Goal: Task Accomplishment & Management: Use online tool/utility

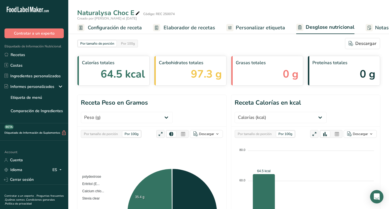
select select "Calories"
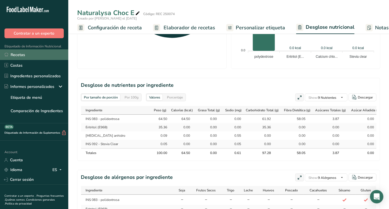
scroll to position [0, 92]
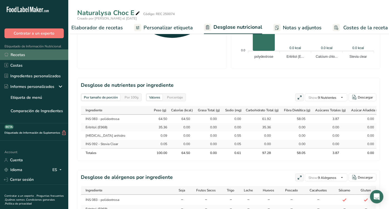
click at [26, 56] on link "Recetas" at bounding box center [34, 54] width 68 height 11
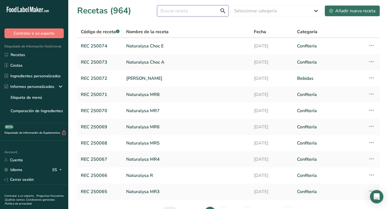
click at [183, 9] on input "text" at bounding box center [192, 10] width 71 height 11
type input "vino"
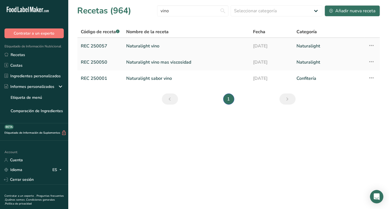
click at [141, 44] on link "Naturalight vino" at bounding box center [186, 46] width 120 height 12
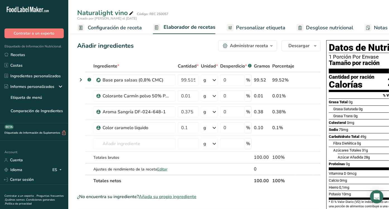
click at [354, 85] on div "Calorías" at bounding box center [352, 85] width 46 height 10
click at [269, 133] on td "0.10" at bounding box center [262, 128] width 18 height 16
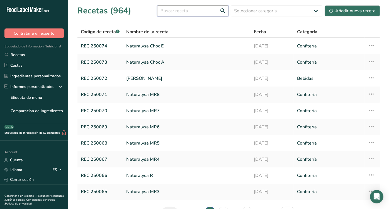
click at [175, 11] on input "text" at bounding box center [192, 10] width 71 height 11
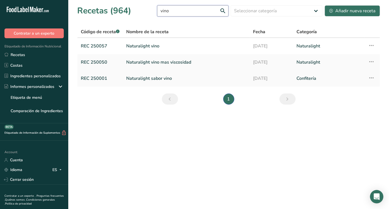
type input "vino"
click at [132, 74] on link "Naturalight sabor vino" at bounding box center [186, 79] width 120 height 12
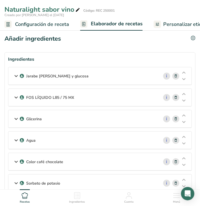
click at [133, 74] on div "Jarabe [PERSON_NAME] y glucosa" at bounding box center [83, 75] width 151 height 17
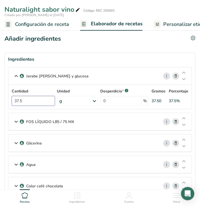
click at [34, 100] on input "37.5" at bounding box center [33, 101] width 43 height 10
type input "3"
type input "2"
type input "39"
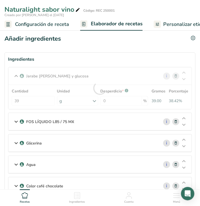
click at [58, 120] on p "FOS LÍQUIDO L85 / 75 MX" at bounding box center [50, 122] width 48 height 6
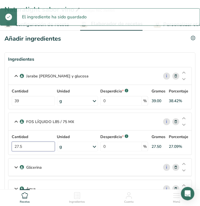
click at [29, 144] on input "27.5" at bounding box center [33, 147] width 43 height 10
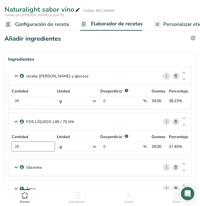
type input "28"
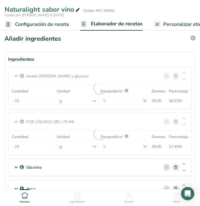
click at [81, 166] on div "Glicerina" at bounding box center [83, 167] width 151 height 17
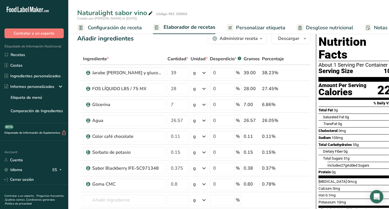
scroll to position [3, 0]
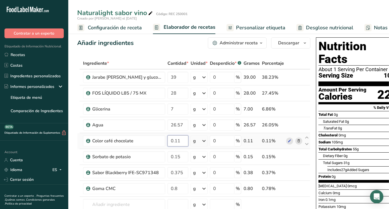
click at [179, 142] on input "0.11" at bounding box center [178, 140] width 21 height 11
type input "0.0"
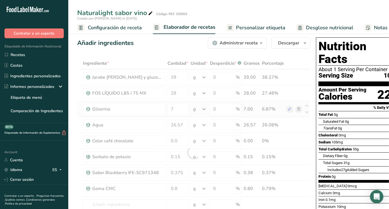
click at [296, 109] on div "Ingrediente * Cantidad * Unidad * Desperdicio * .a-a{fill:#347362;}.b-a{fill:#f…" at bounding box center [193, 152] width 233 height 190
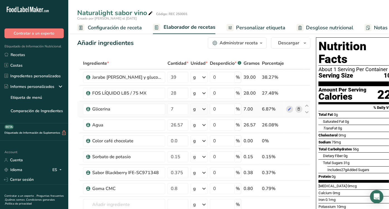
click at [297, 108] on icon at bounding box center [299, 109] width 4 height 6
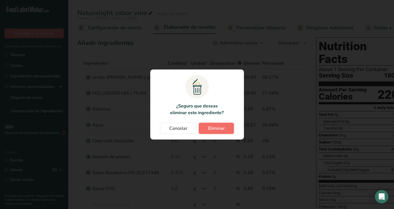
click at [204, 130] on button "Eliminar" at bounding box center [216, 128] width 35 height 11
type input "26.57"
type input "0"
type input "0.15"
type input "0.375"
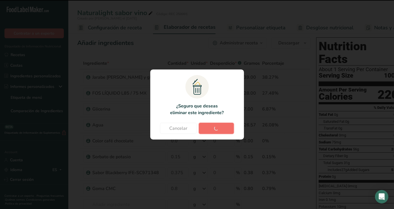
type input "0.8"
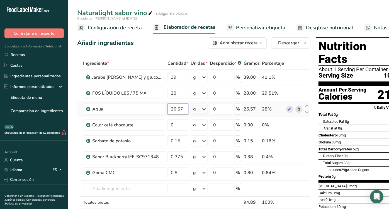
click at [181, 111] on input "26.57" at bounding box center [178, 108] width 21 height 11
type input "2"
type input "31.56"
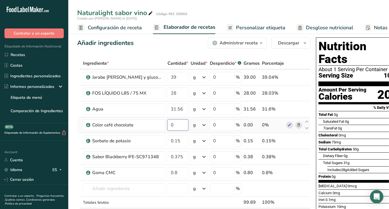
click at [176, 129] on input "0" at bounding box center [178, 124] width 21 height 11
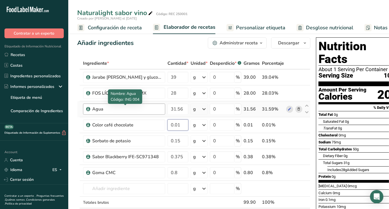
type input "0"
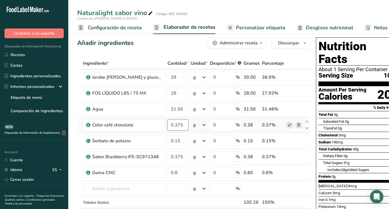
click at [179, 125] on input "0.375" at bounding box center [178, 124] width 21 height 11
type input "0.11"
click at [202, 27] on span "Elaborador de recetas" at bounding box center [190, 27] width 52 height 8
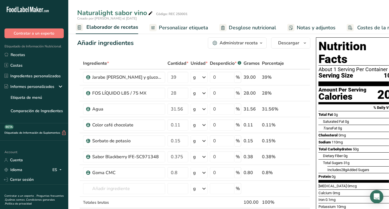
click at [187, 26] on span "Personalizar etiqueta" at bounding box center [183, 28] width 49 height 8
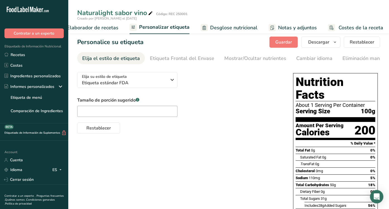
scroll to position [0, 0]
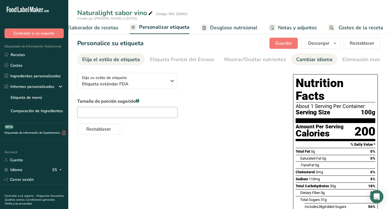
click at [314, 63] on div "Cambiar idioma" at bounding box center [314, 60] width 36 height 8
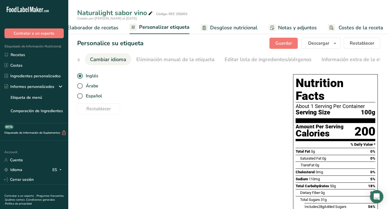
scroll to position [0, 209]
click at [78, 98] on span at bounding box center [80, 96] width 6 height 6
click at [78, 98] on input "Español" at bounding box center [79, 96] width 4 height 4
radio input "true"
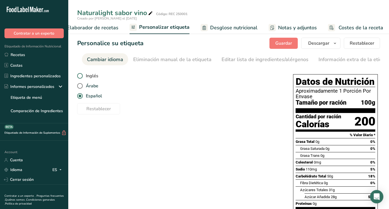
click at [79, 77] on span at bounding box center [80, 76] width 6 height 6
click at [79, 77] on input "Inglés" at bounding box center [79, 76] width 4 height 4
radio input "true"
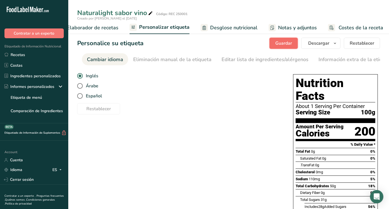
click at [287, 46] on span "Guardar" at bounding box center [284, 43] width 17 height 7
click at [329, 44] on span "Descargar" at bounding box center [318, 43] width 21 height 7
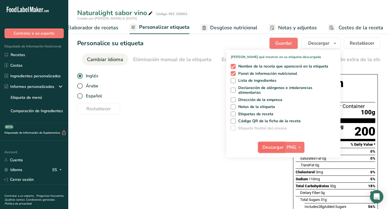
click at [277, 146] on span "Descargar" at bounding box center [273, 147] width 21 height 7
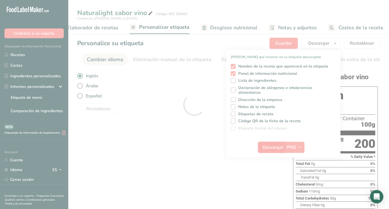
scroll to position [0, 0]
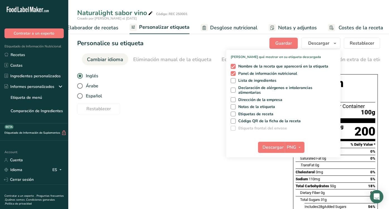
click at [134, 125] on div "Elija su estilo de etiqueta Etiqueta estándar FDA [GEOGRAPHIC_DATA]. (FDA) Etiq…" at bounding box center [228, 186] width 303 height 235
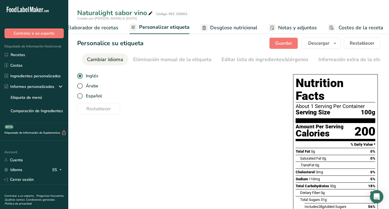
click at [231, 138] on div "Elija su estilo de etiqueta Etiqueta estándar FDA [GEOGRAPHIC_DATA]. (FDA) Etiq…" at bounding box center [228, 186] width 303 height 235
click at [308, 42] on button "Descargar" at bounding box center [320, 43] width 39 height 11
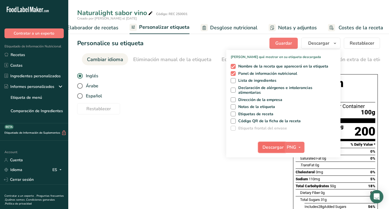
click at [269, 142] on button "Descargar" at bounding box center [271, 147] width 27 height 11
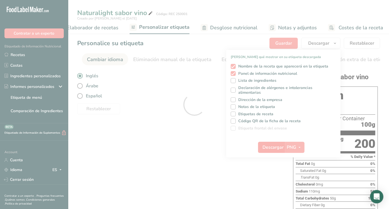
click at [269, 142] on div at bounding box center [194, 104] width 389 height 209
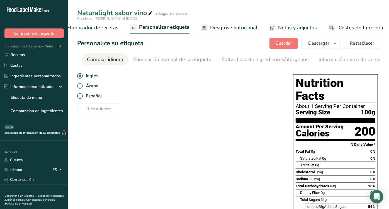
click at [95, 96] on span "Español" at bounding box center [92, 96] width 19 height 6
click at [81, 96] on input "Español" at bounding box center [79, 96] width 4 height 4
radio input "true"
radio input "false"
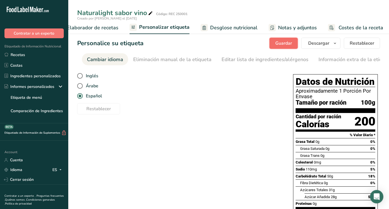
click at [279, 43] on span "Guardar" at bounding box center [284, 43] width 17 height 7
click at [322, 43] on span "Descargar" at bounding box center [318, 43] width 21 height 7
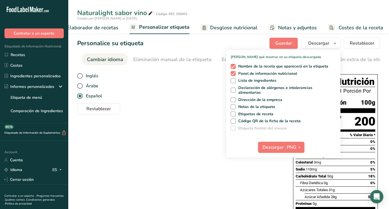
click at [274, 153] on div "Descargar PNG PNG BMP SVG PDF TXT" at bounding box center [283, 148] width 114 height 18
click at [272, 149] on span "Descargar" at bounding box center [273, 147] width 21 height 7
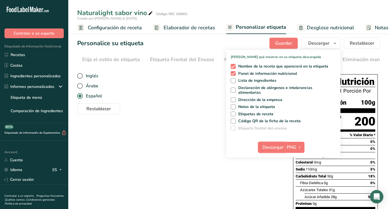
scroll to position [0, 209]
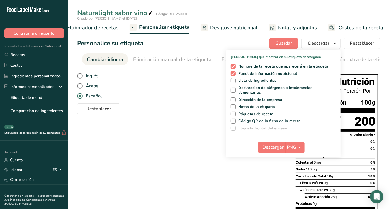
click at [102, 27] on span "Elaborador de recetas" at bounding box center [93, 28] width 52 height 8
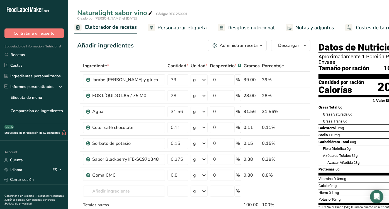
scroll to position [0, 77]
